Goal: Task Accomplishment & Management: Manage account settings

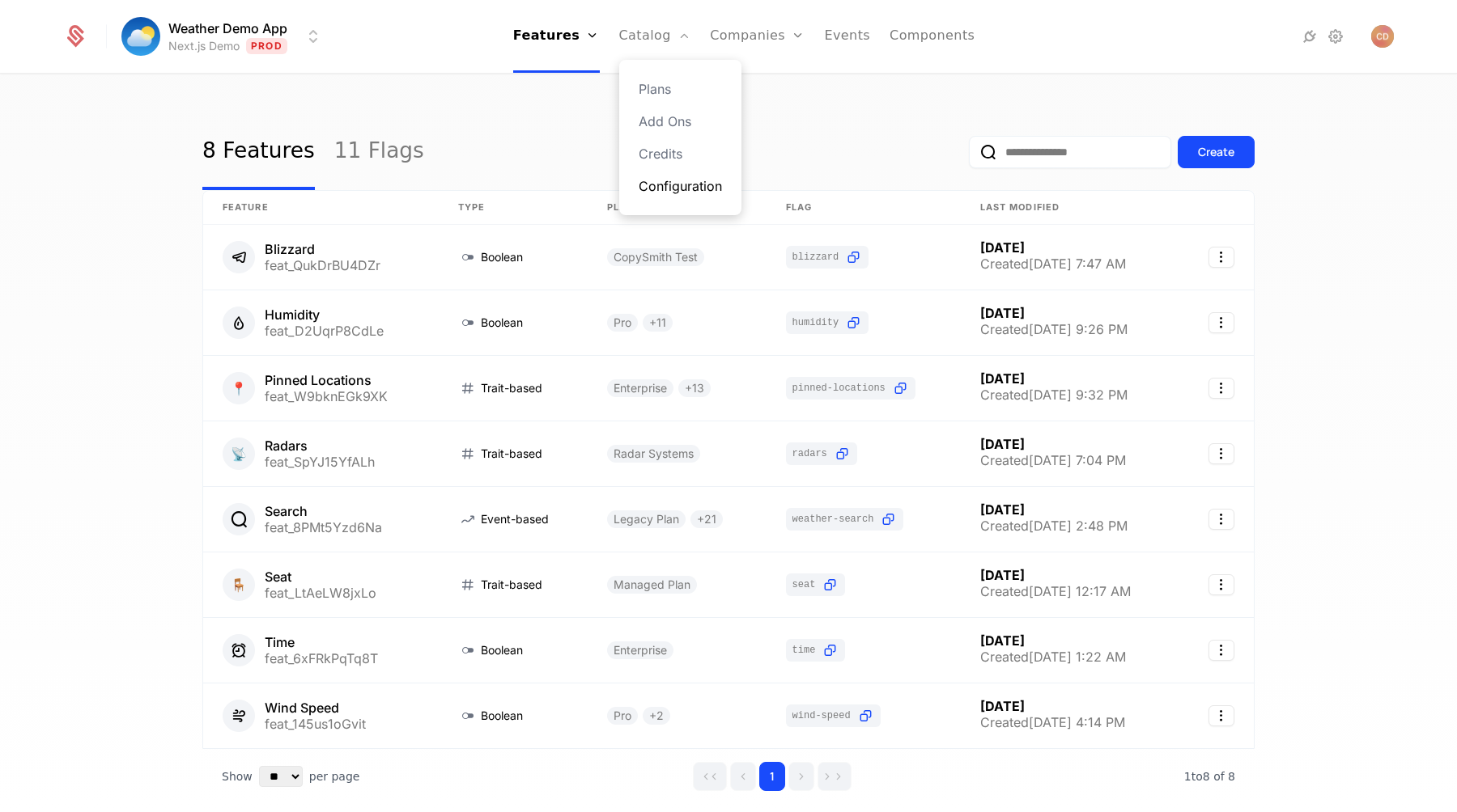
click at [684, 193] on link "Configuration" at bounding box center [680, 186] width 83 height 19
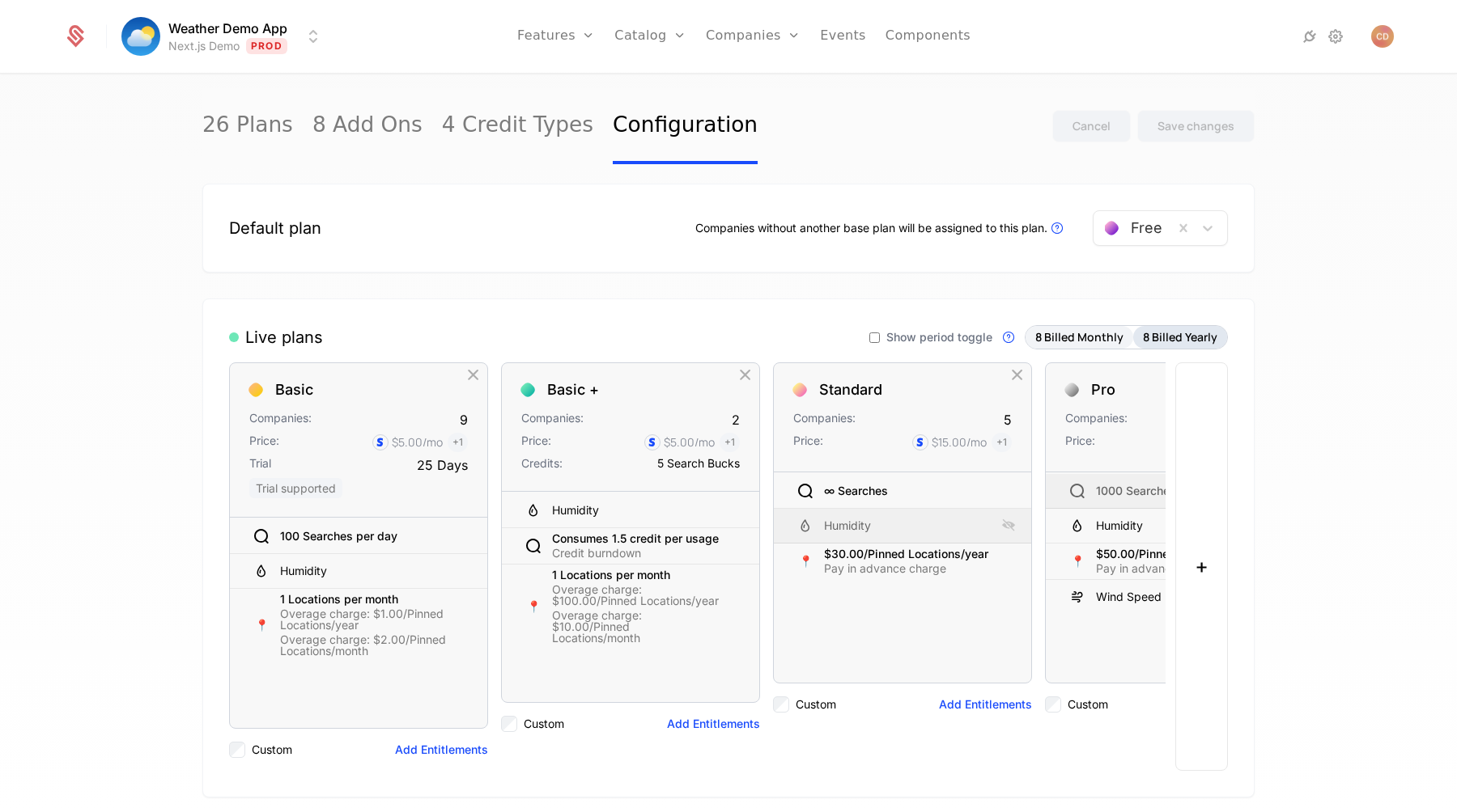
click at [1160, 336] on button "8 Billed Yearly" at bounding box center [1180, 337] width 94 height 23
click at [1082, 334] on button "8 Billed Monthly" at bounding box center [1079, 337] width 108 height 23
click at [898, 337] on span "Show period toggle" at bounding box center [939, 337] width 106 height 11
click at [1166, 117] on button "Save changes" at bounding box center [1196, 126] width 117 height 32
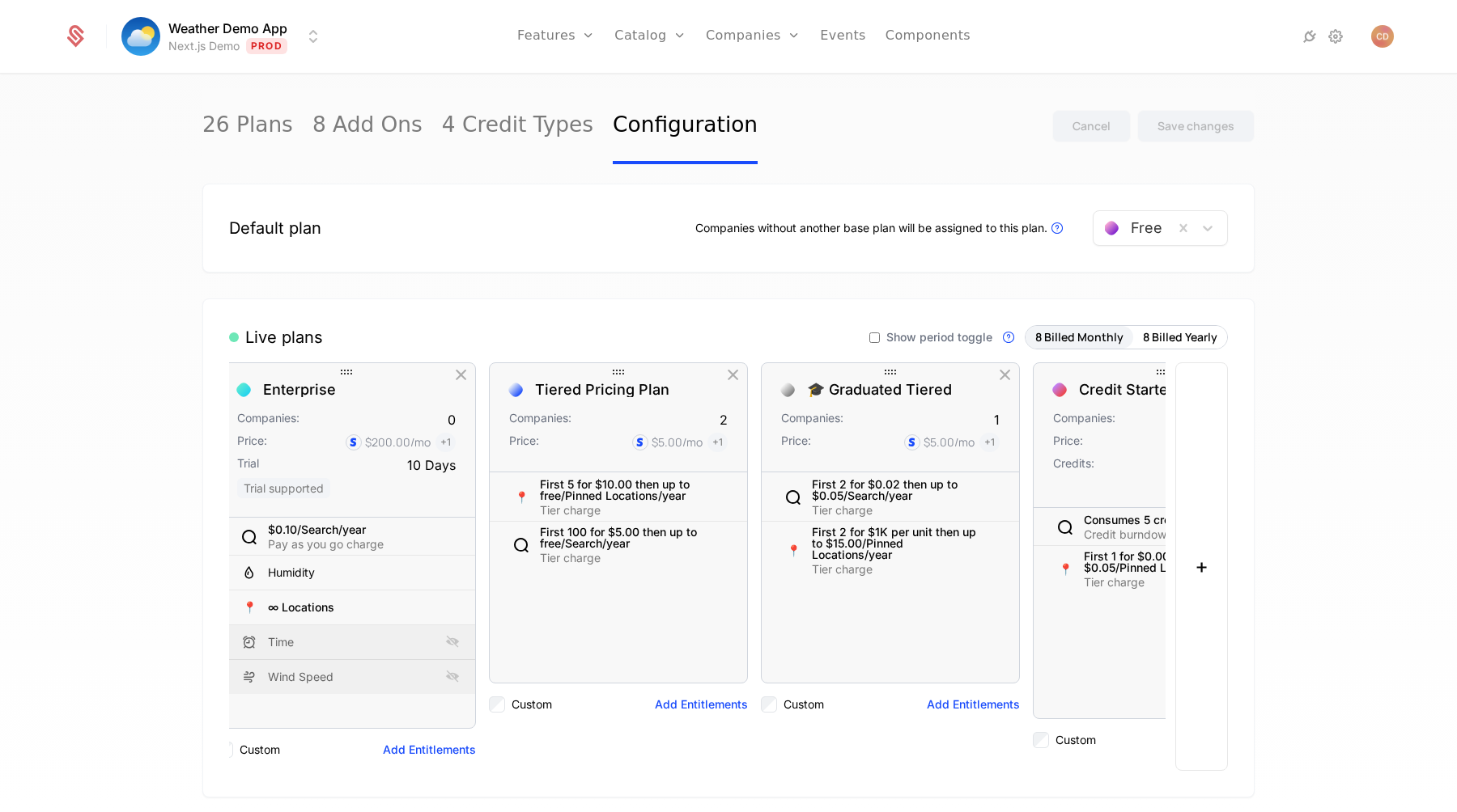
scroll to position [0, 1226]
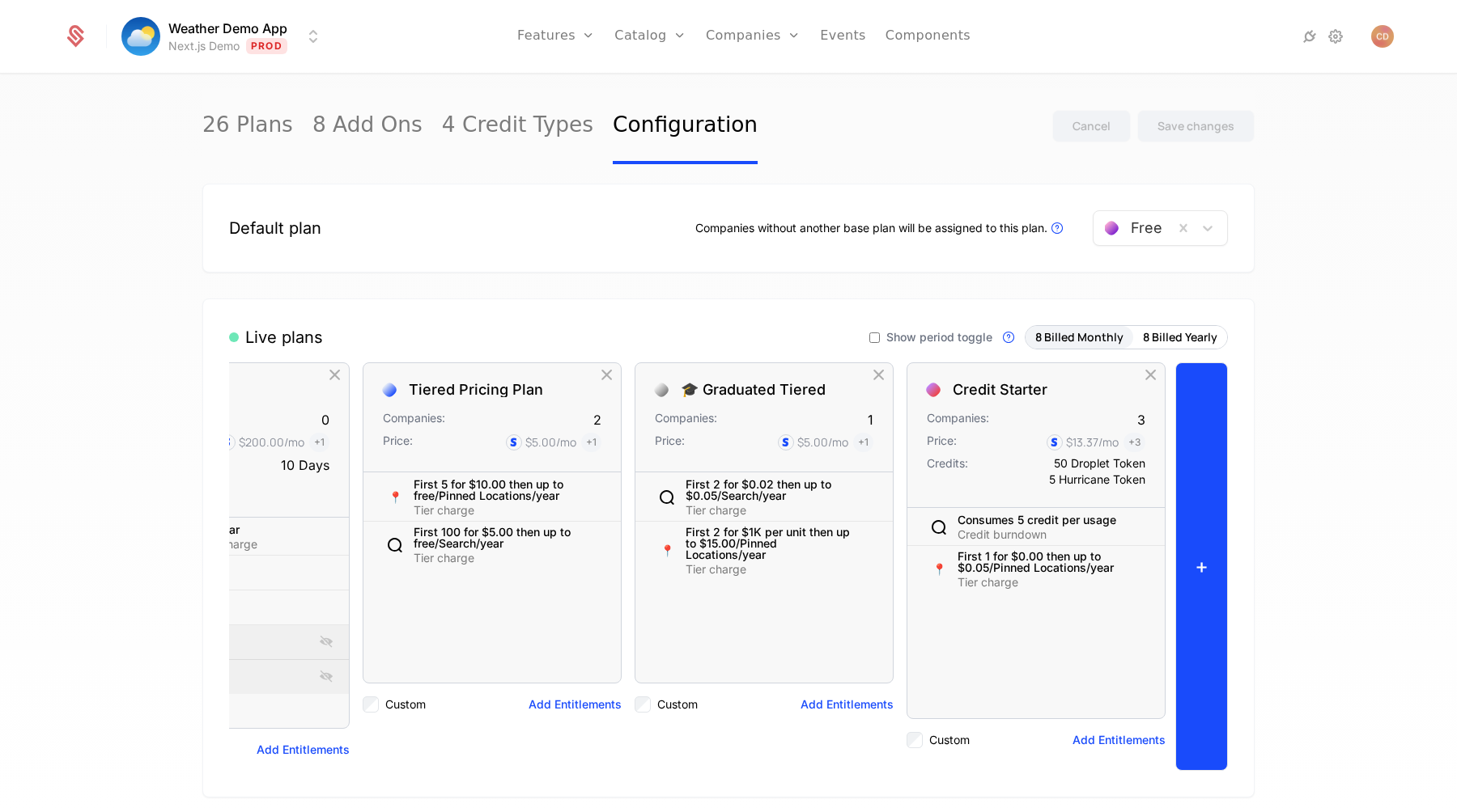
click at [1209, 520] on button "+" at bounding box center [1202, 566] width 52 height 408
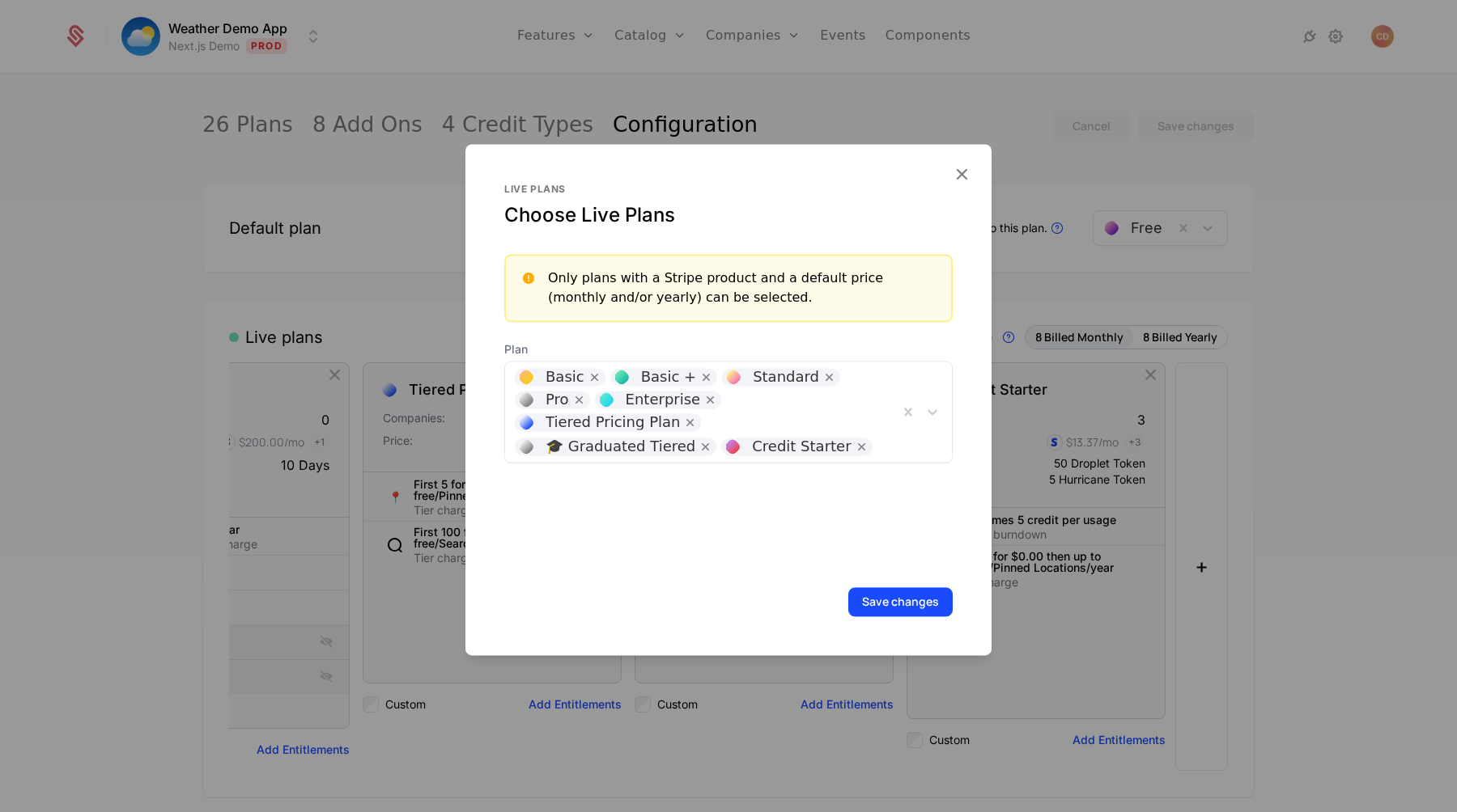
click at [831, 390] on div "Basic Basic + Standard Pro Enterprise Tiered Pricing Plan 🎓 Graduated Tiered Cr…" at bounding box center [702, 412] width 394 height 101
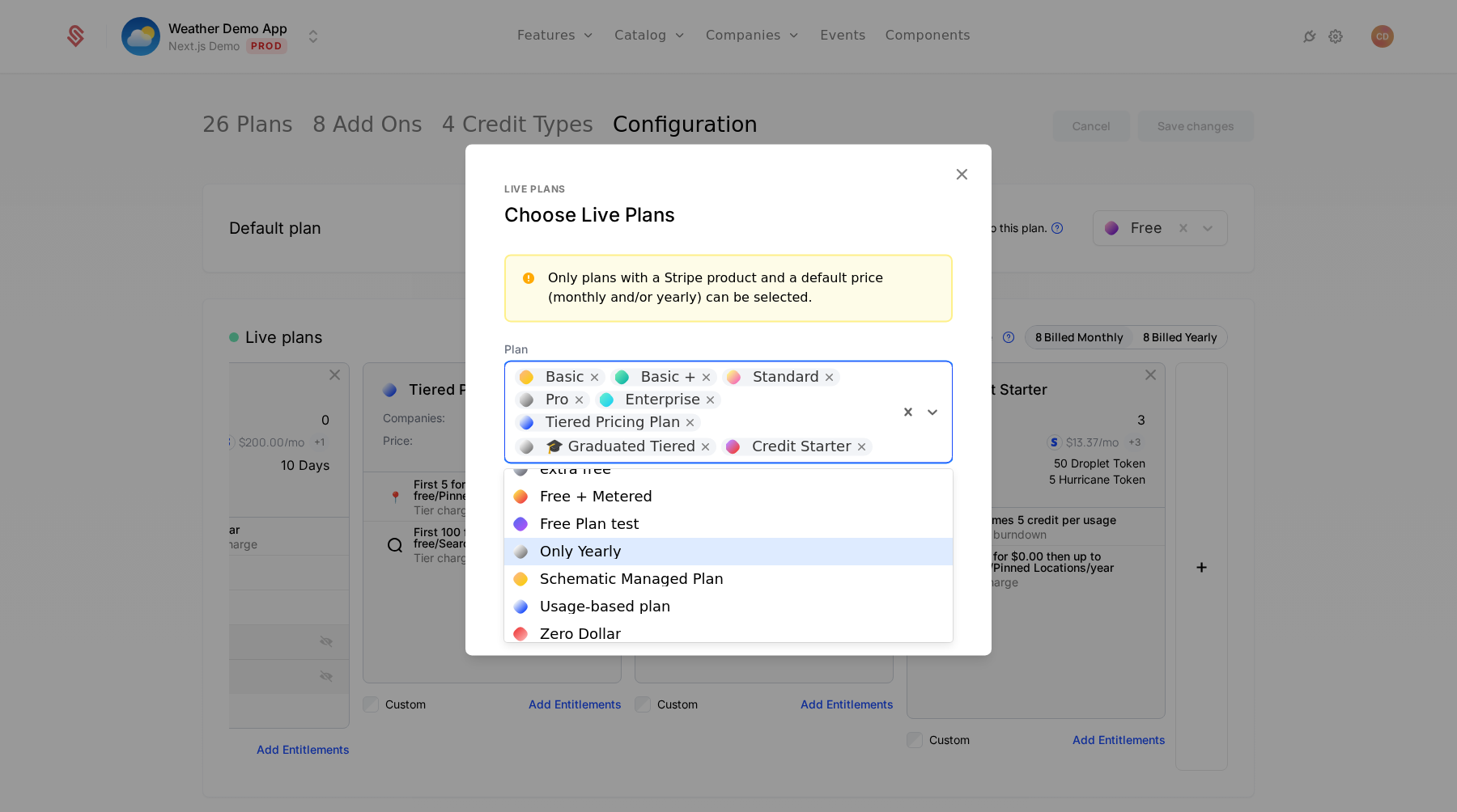
scroll to position [133, 0]
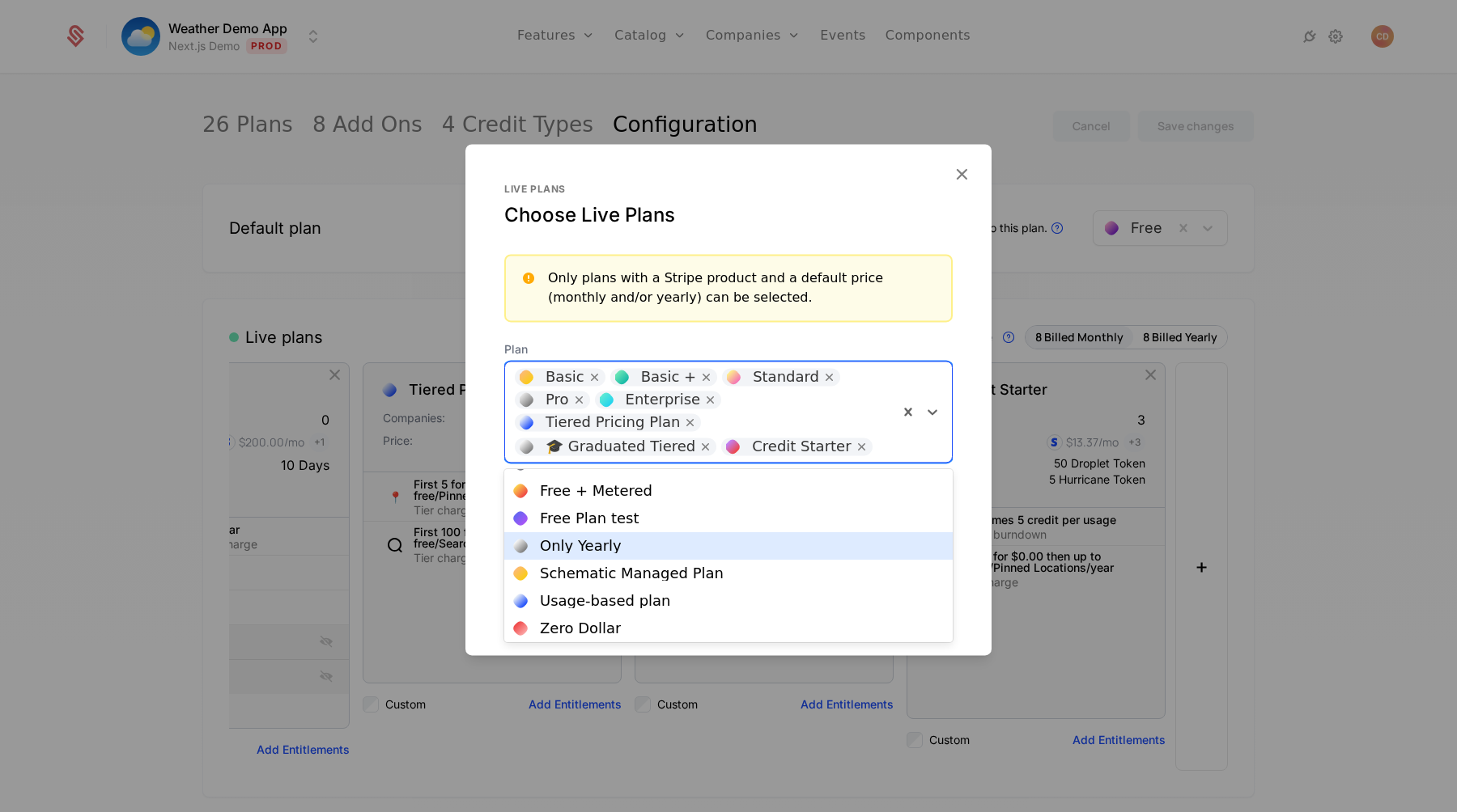
click at [697, 554] on div "Only Yearly" at bounding box center [728, 545] width 449 height 27
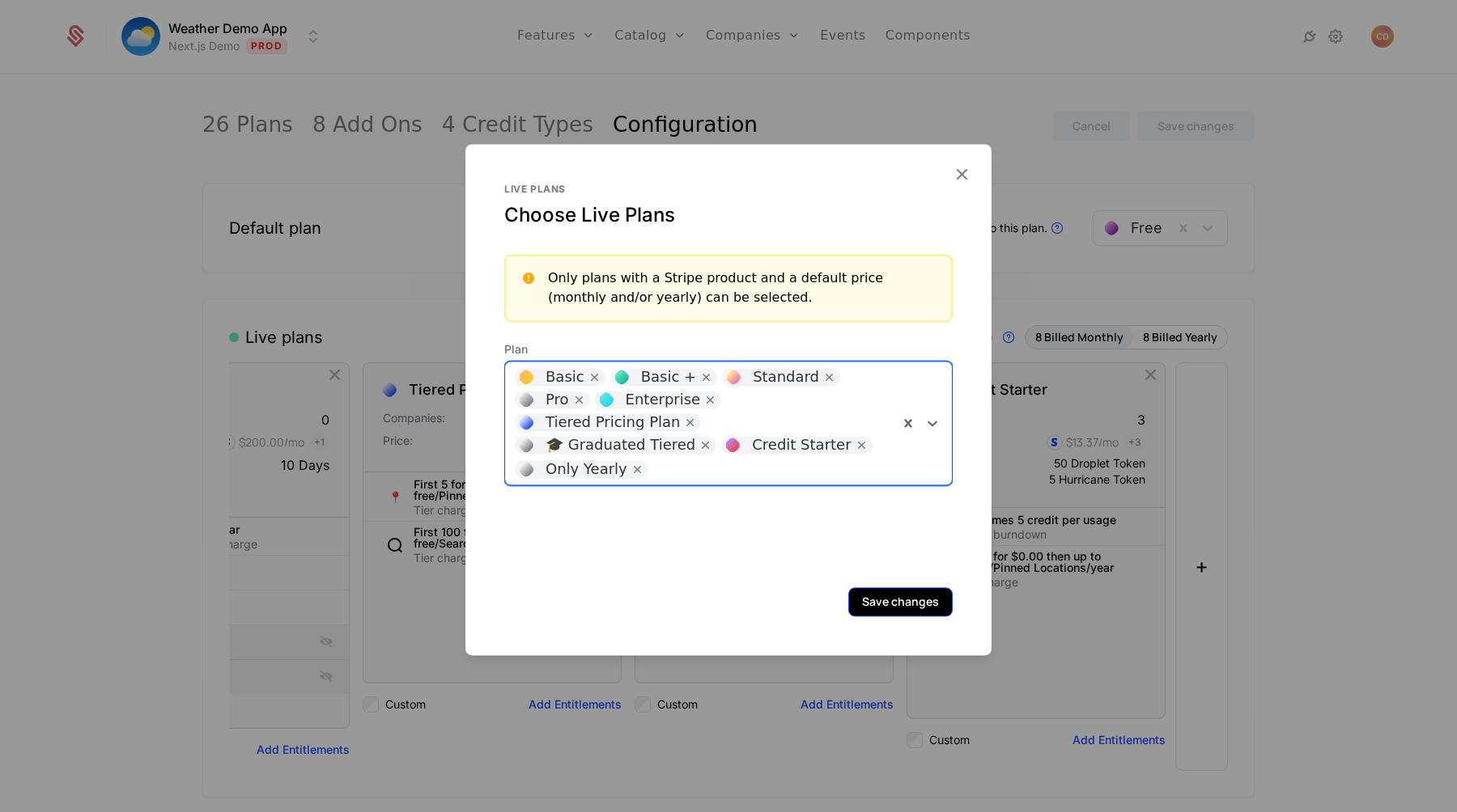
click at [893, 605] on button "Save changes" at bounding box center [900, 601] width 104 height 29
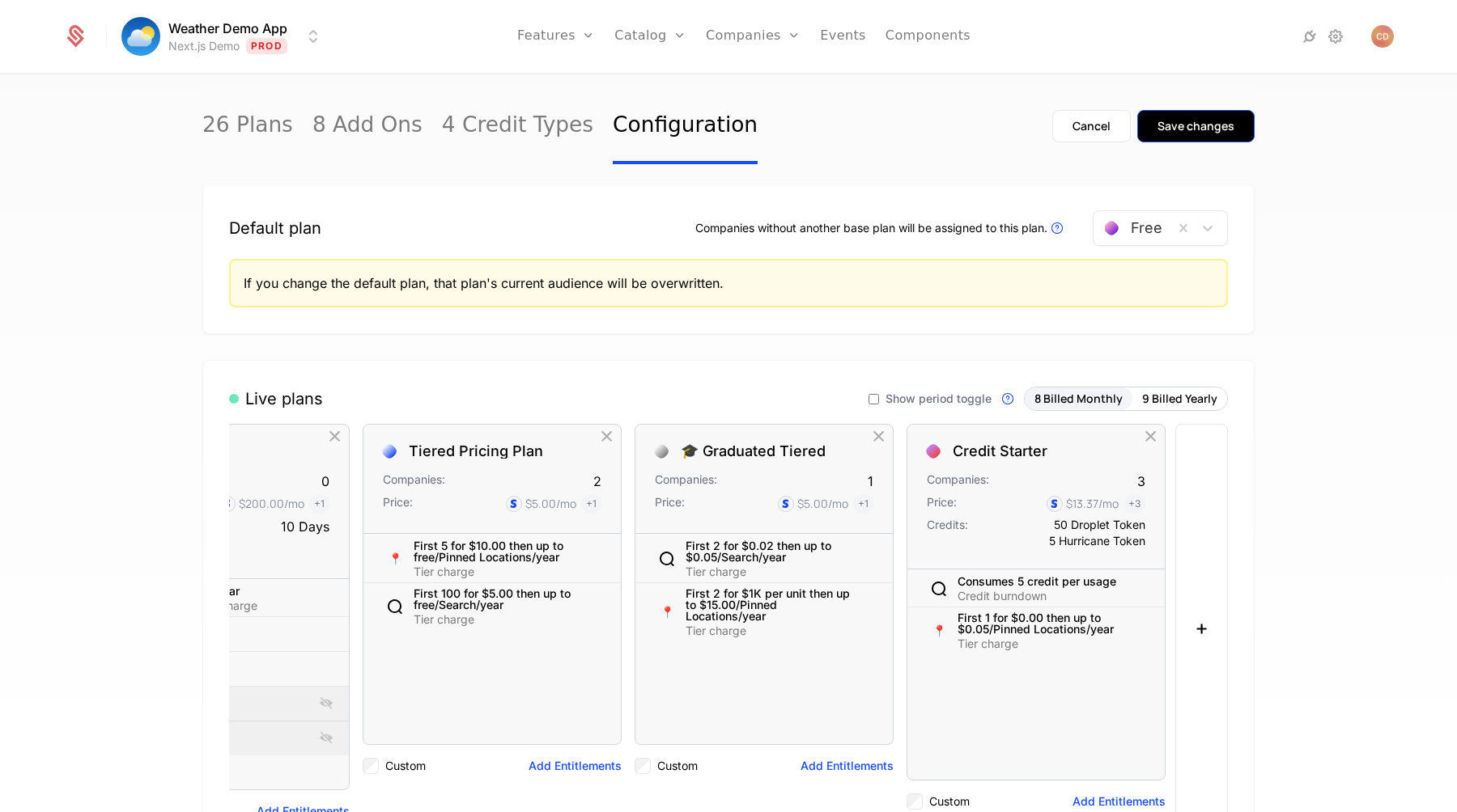
click at [1150, 119] on button "Save changes" at bounding box center [1196, 126] width 117 height 32
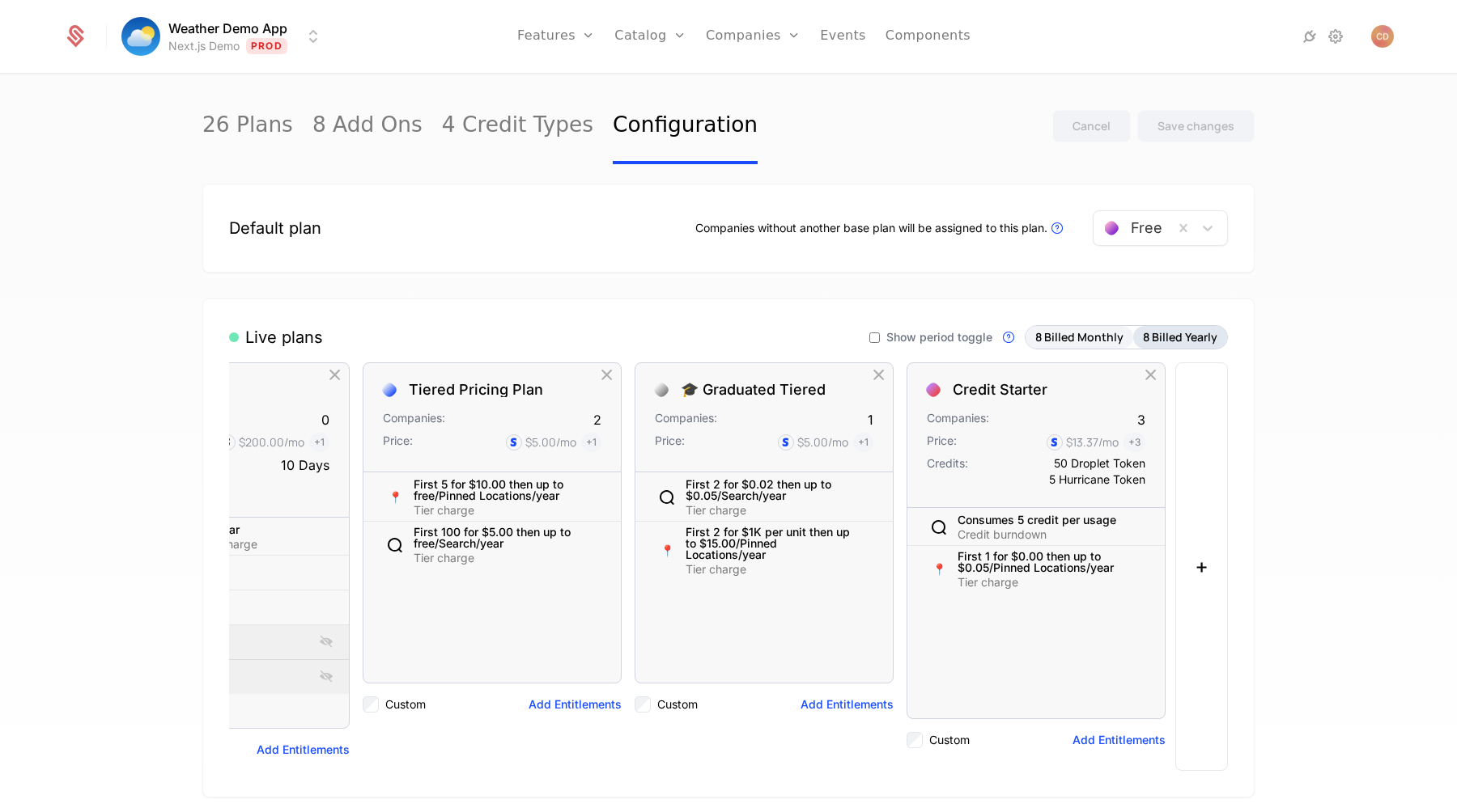
click at [1177, 344] on button "8 Billed Yearly" at bounding box center [1180, 337] width 94 height 23
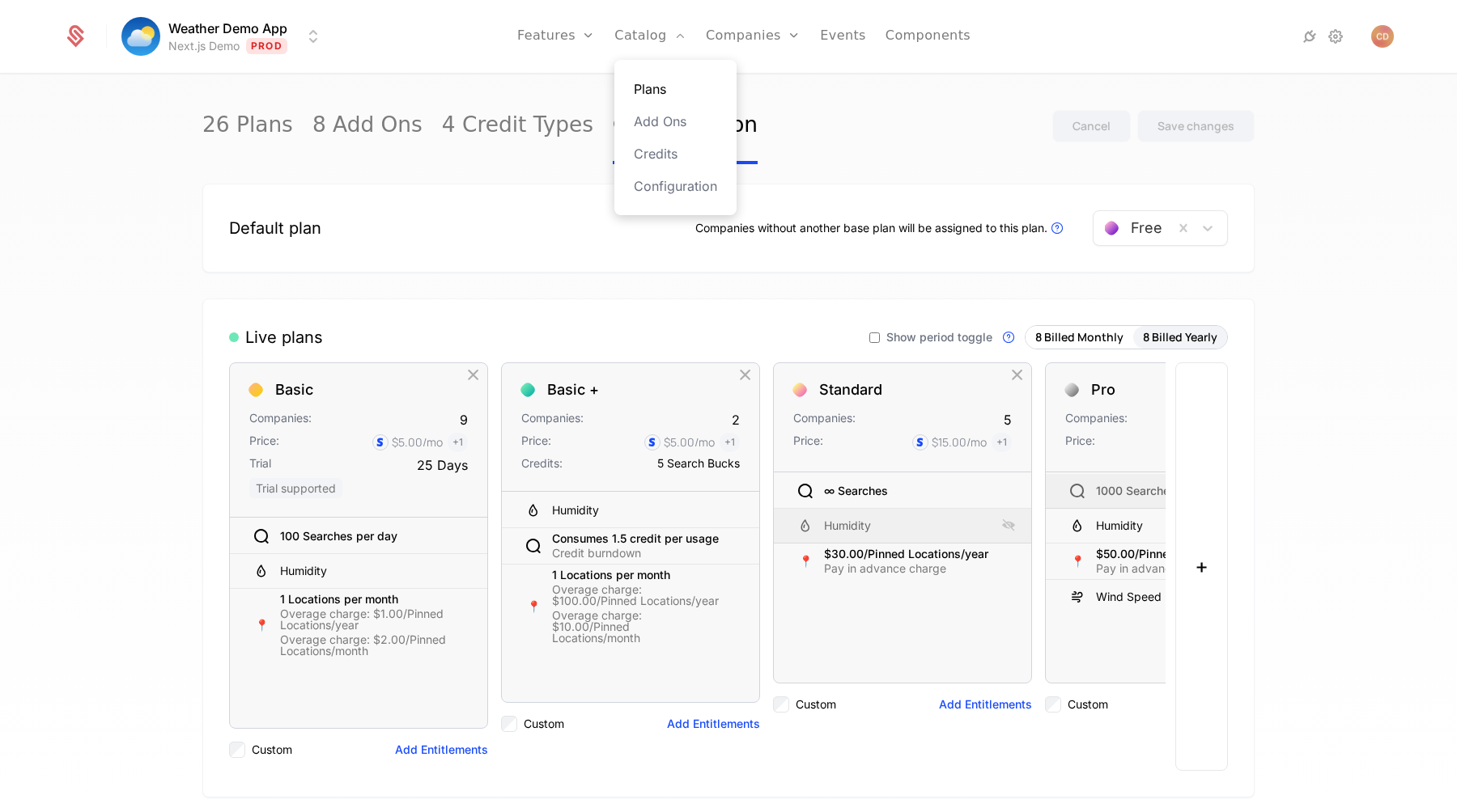
click at [659, 87] on link "Plans" at bounding box center [675, 89] width 83 height 19
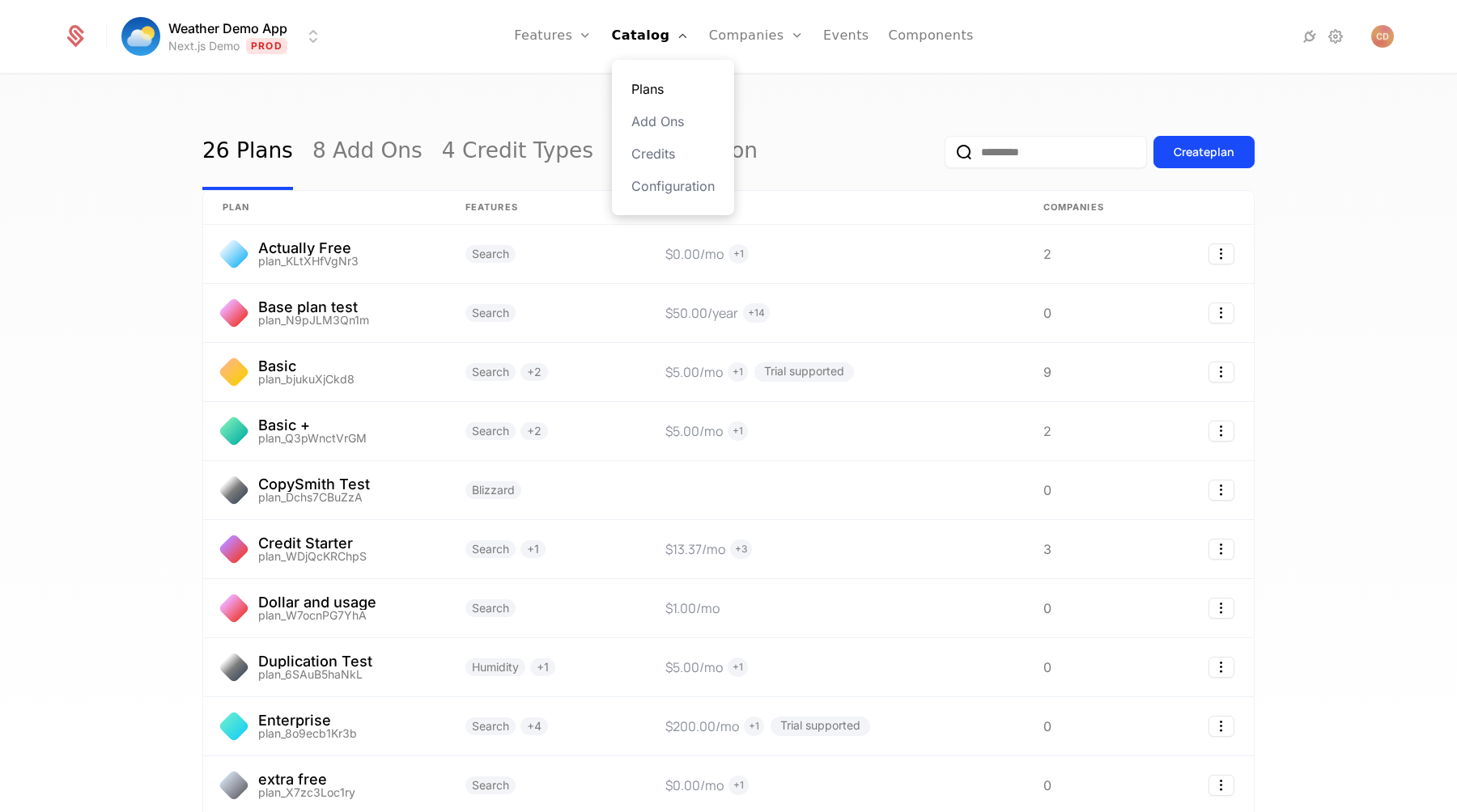
click at [655, 93] on link "Plans" at bounding box center [673, 89] width 83 height 19
click at [669, 173] on div "Plans Add Ons Credits Configuration" at bounding box center [673, 137] width 122 height 156
click at [669, 183] on link "Configuration" at bounding box center [673, 186] width 83 height 19
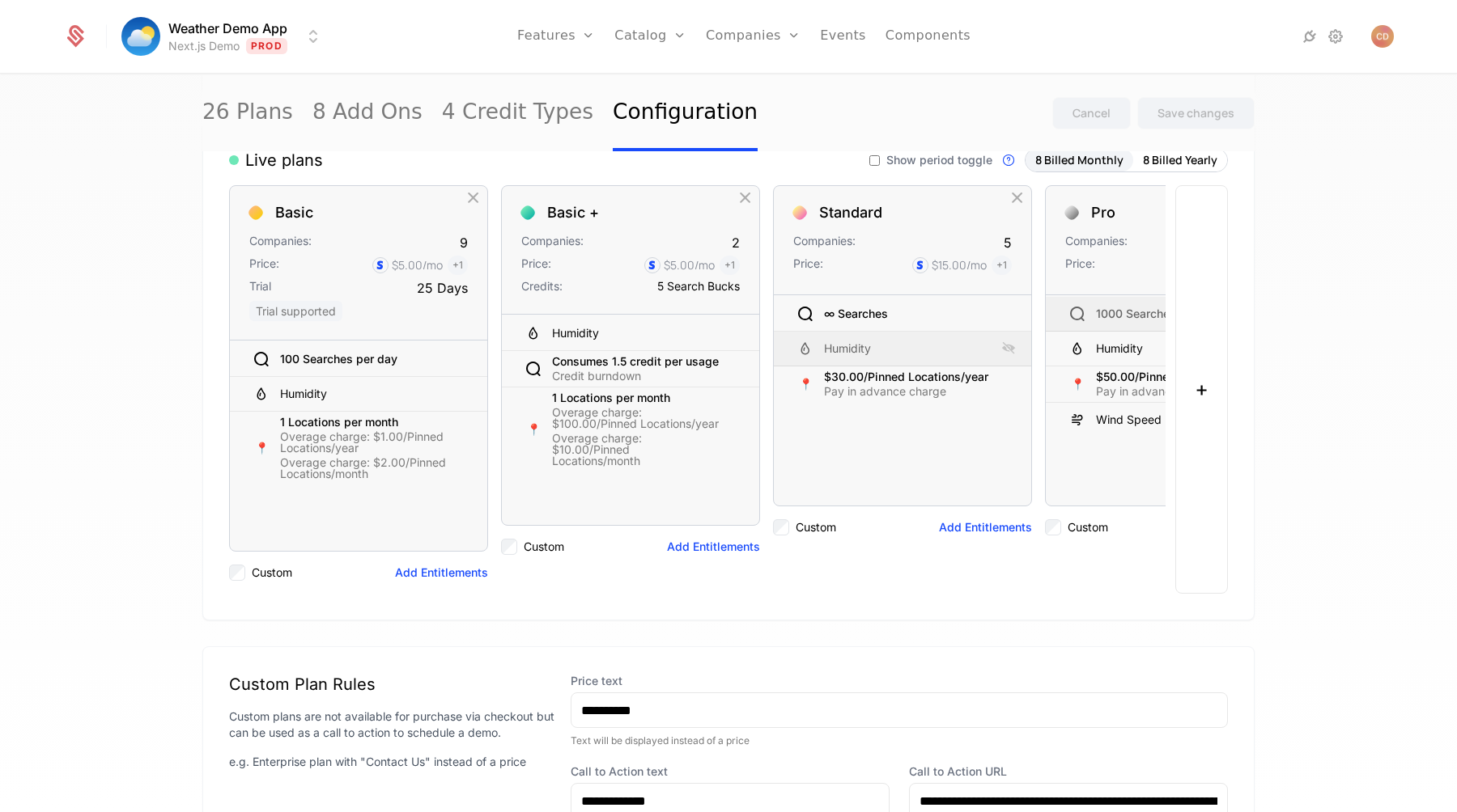
scroll to position [191, 0]
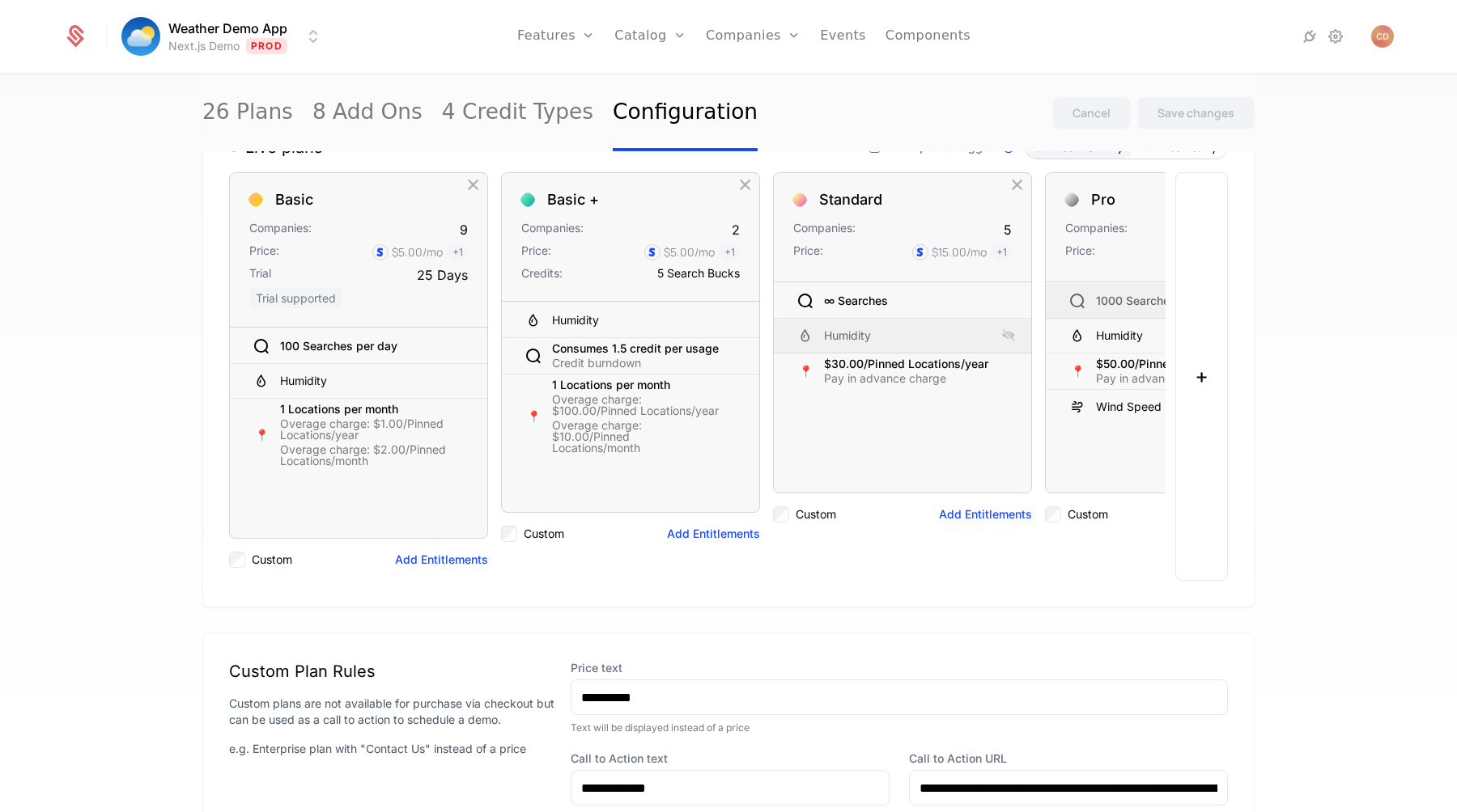
click at [936, 115] on div "26 Plans 8 Add Ons 4 Credit Types Configuration Cancel Save changes" at bounding box center [728, 113] width 1052 height 76
